Goal: Find specific page/section: Find specific page/section

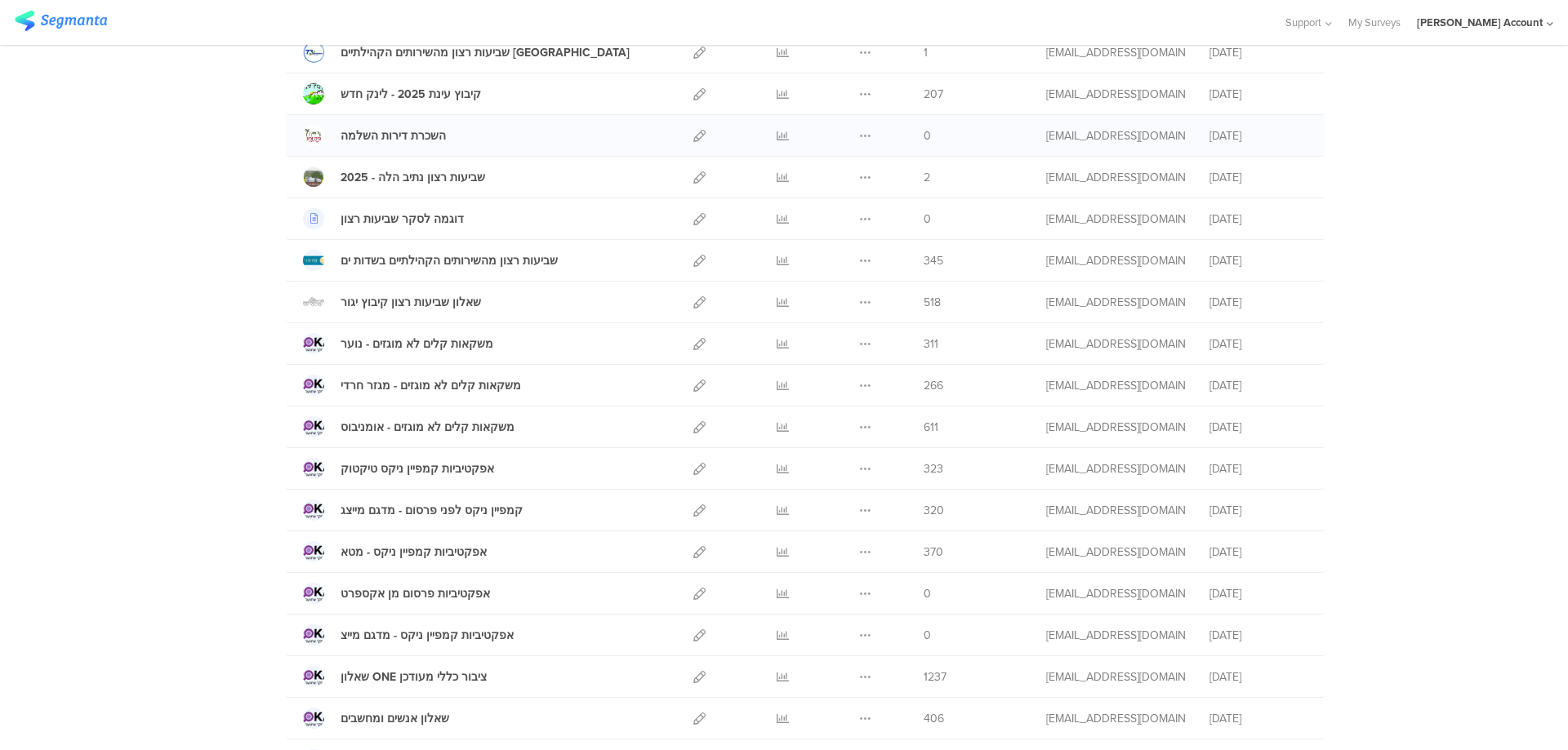
scroll to position [653, 0]
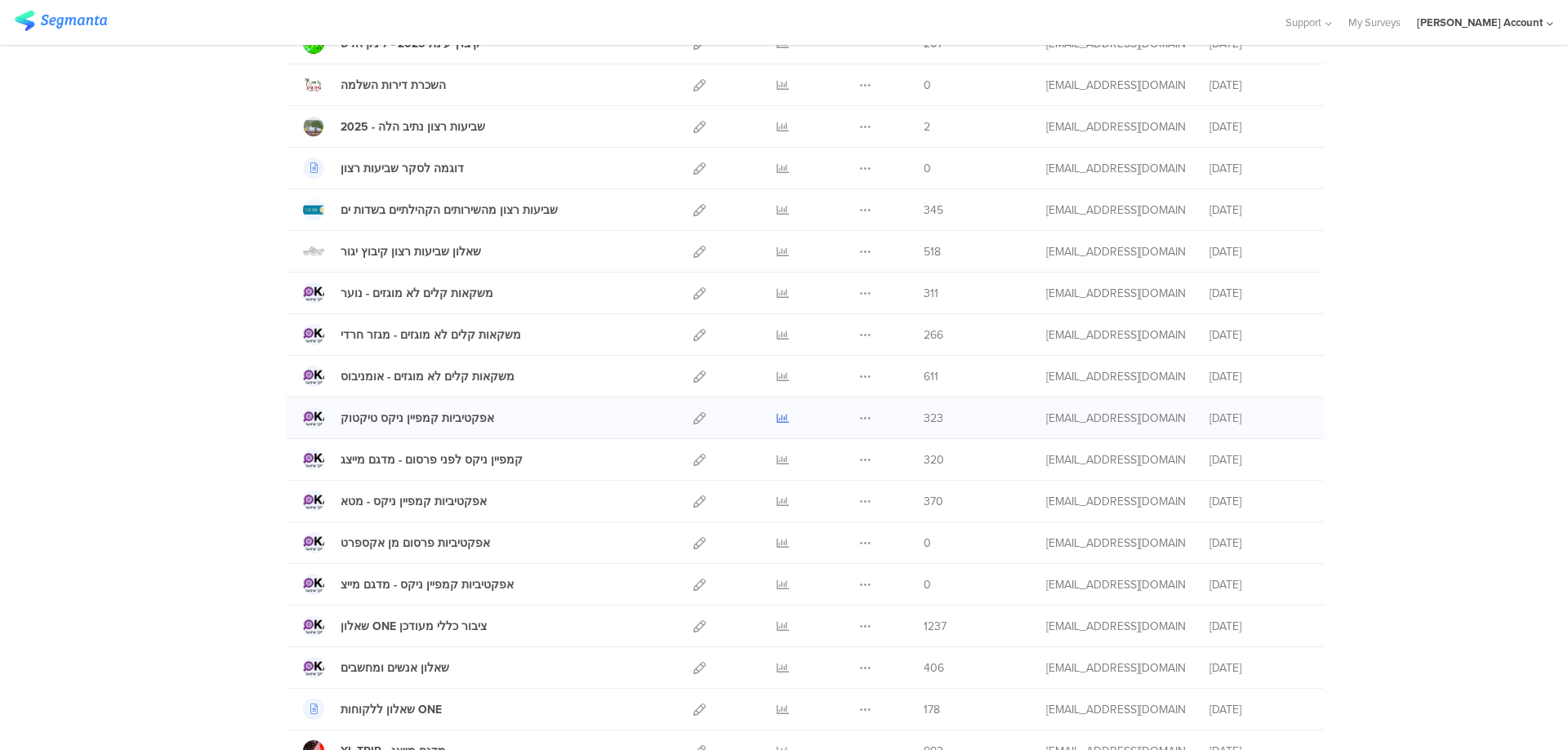
click at [776, 415] on icon at bounding box center [782, 418] width 12 height 12
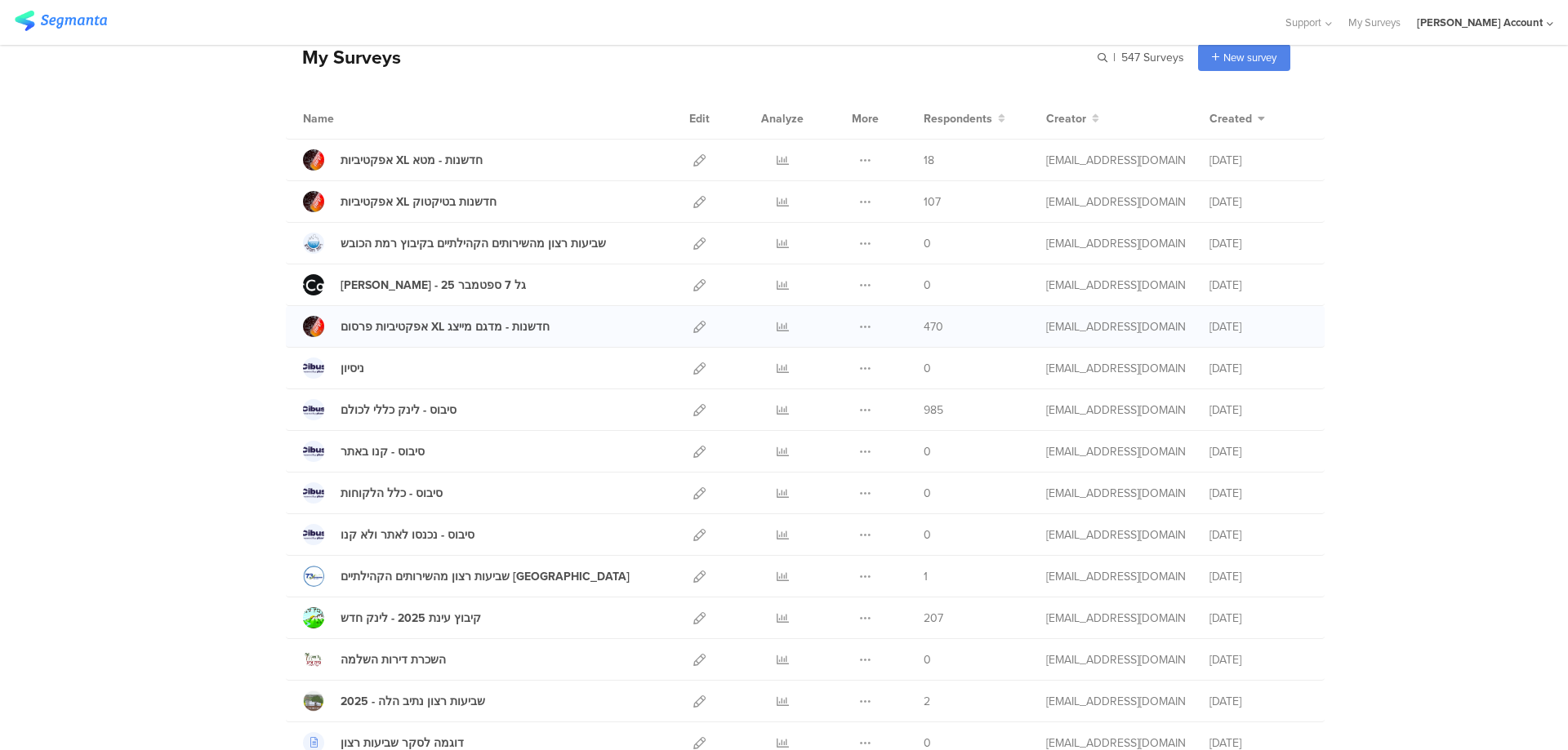
scroll to position [0, 0]
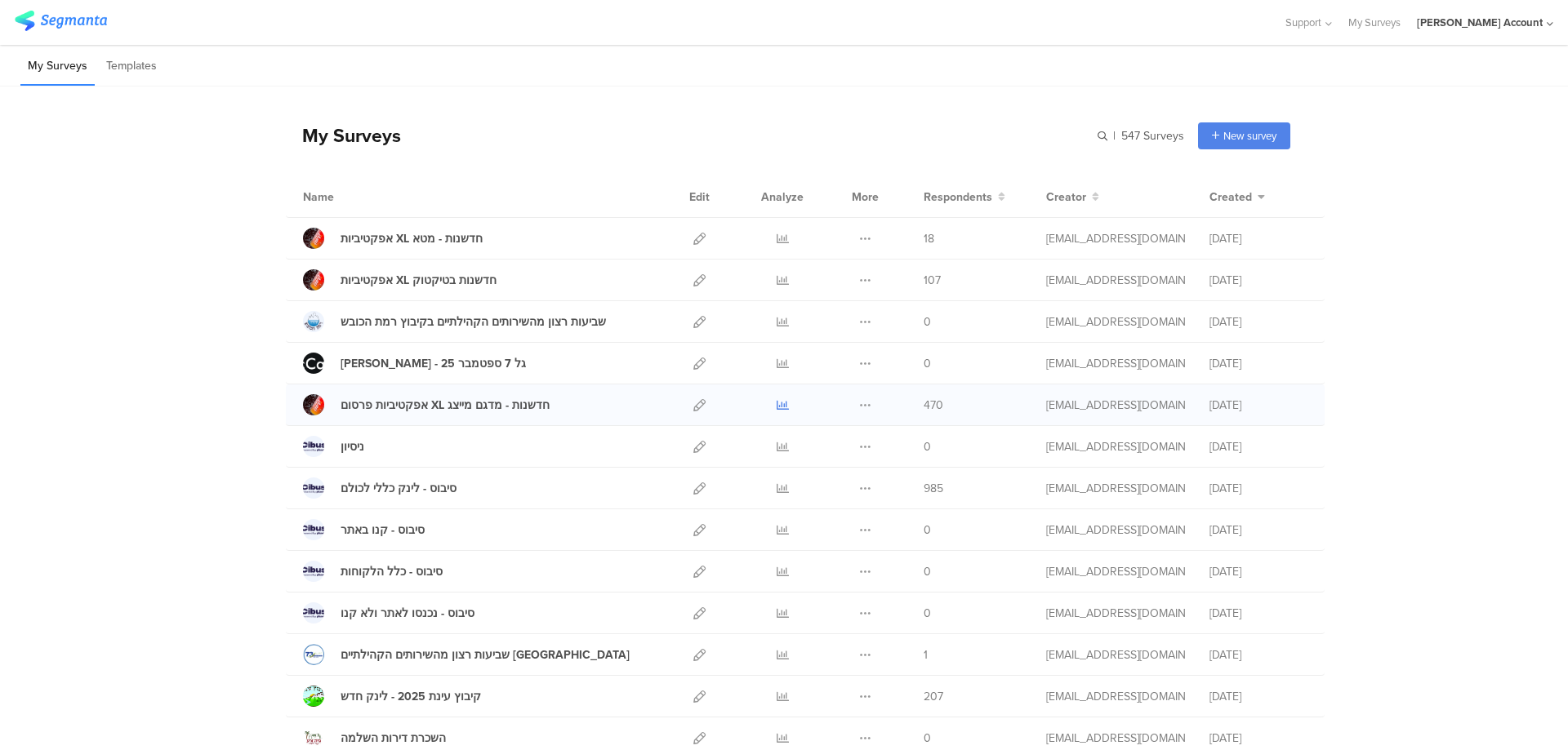
click at [776, 403] on icon at bounding box center [782, 405] width 12 height 12
